Goal: Transaction & Acquisition: Purchase product/service

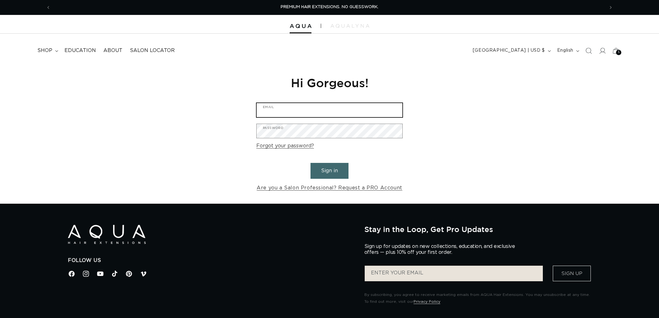
type input "[EMAIL_ADDRESS][DOMAIN_NAME]"
click at [323, 172] on button "Sign in" at bounding box center [330, 171] width 38 height 16
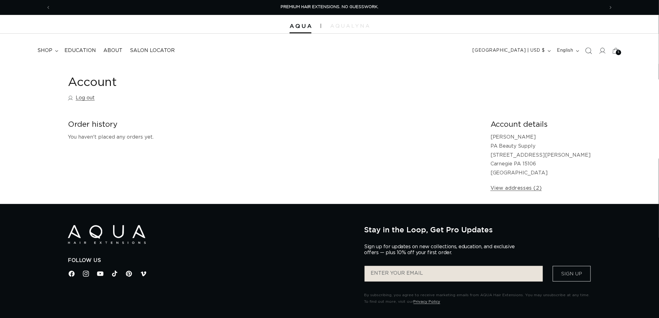
click at [588, 50] on icon "Search" at bounding box center [589, 50] width 7 height 7
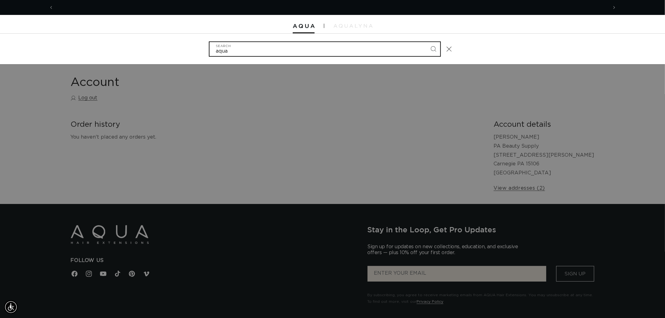
scroll to position [0, 554]
type input "a"
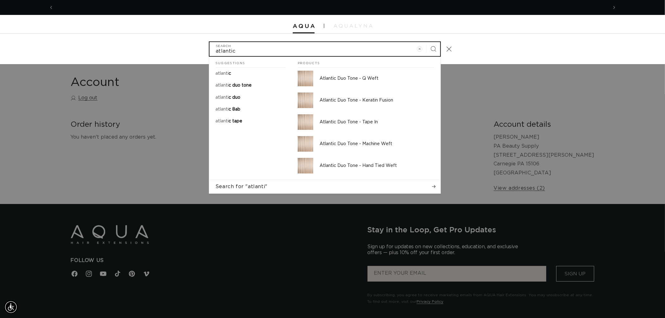
scroll to position [0, 1108]
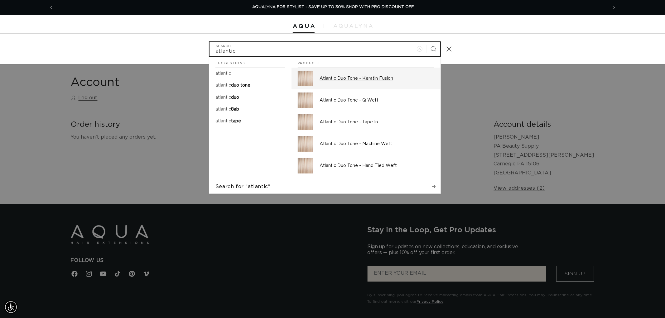
type input "atlantic"
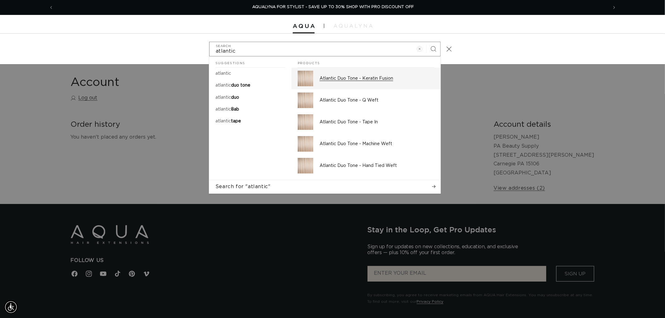
click at [371, 78] on p "Atlantic Duo Tone - Keratin Fusion" at bounding box center [376, 79] width 115 height 6
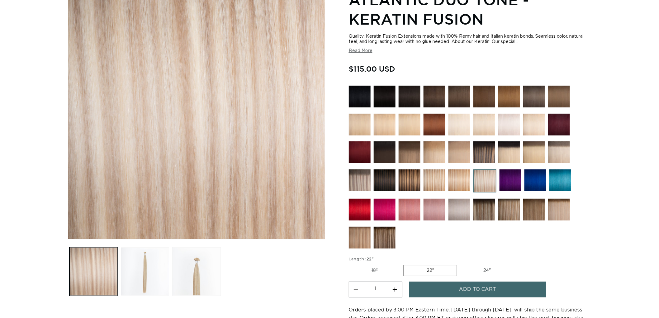
scroll to position [104, 0]
click at [379, 267] on label "18" Variant sold out or unavailable" at bounding box center [375, 271] width 52 height 11
click at [351, 264] on input "18" Variant sold out or unavailable" at bounding box center [351, 264] width 0 height 0
radio input "true"
